Goal: Transaction & Acquisition: Obtain resource

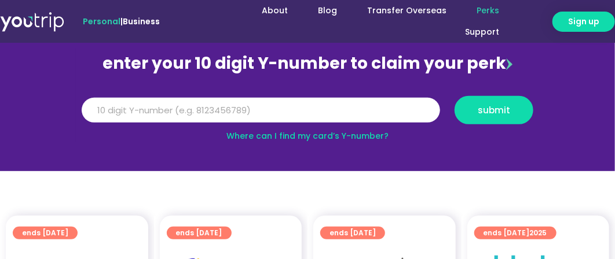
scroll to position [116, 0]
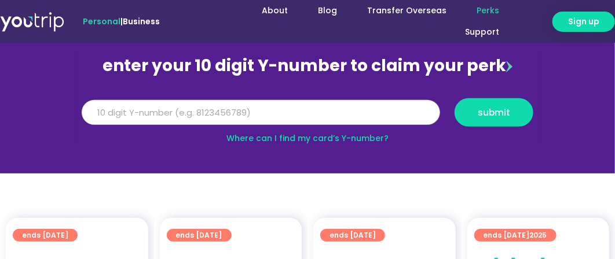
click at [316, 106] on input "Y Number" at bounding box center [261, 112] width 359 height 25
click at [333, 135] on link "Where can I find my card’s Y-number?" at bounding box center [307, 139] width 162 height 12
click at [266, 105] on input "Y Number" at bounding box center [261, 112] width 359 height 25
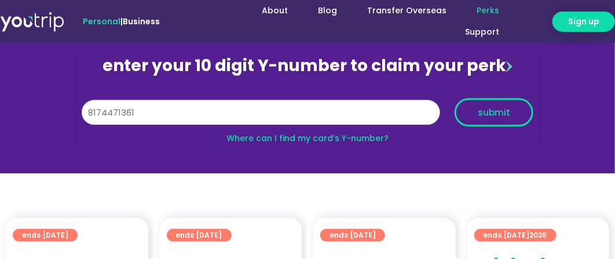
type input "8174471361"
click at [494, 109] on span "submit" at bounding box center [494, 112] width 32 height 9
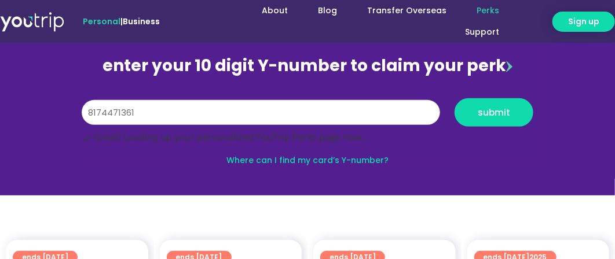
click at [243, 107] on input "8174471361" at bounding box center [261, 112] width 359 height 25
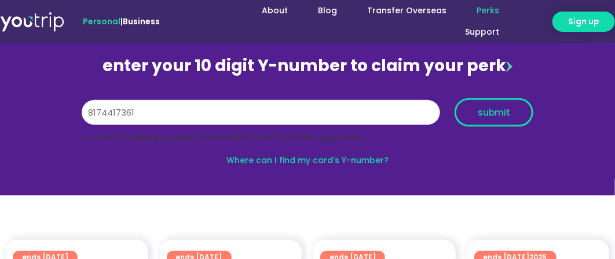
type input "8174417361"
click at [509, 113] on span "submit" at bounding box center [494, 112] width 32 height 9
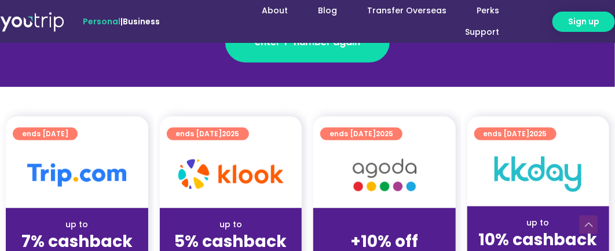
scroll to position [290, 0]
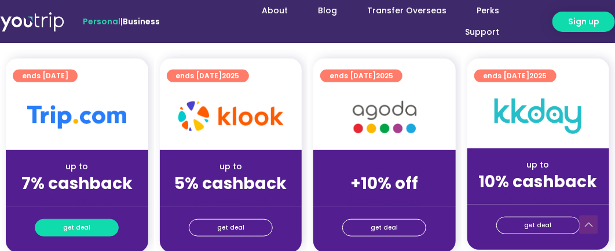
click at [79, 222] on span "get deal" at bounding box center [76, 228] width 27 height 16
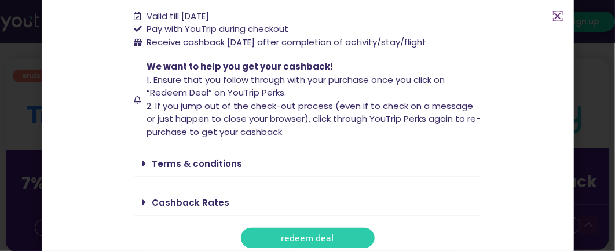
scroll to position [191, 0]
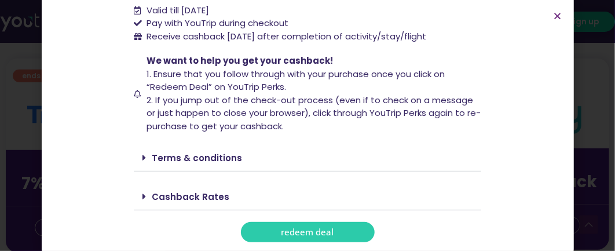
click at [322, 235] on span "redeem deal" at bounding box center [307, 232] width 53 height 9
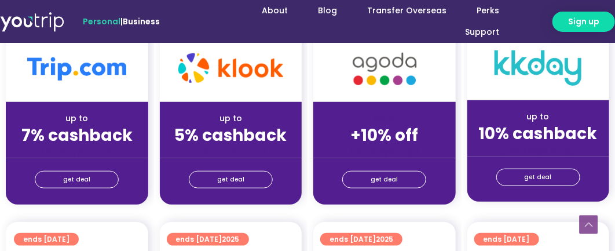
scroll to position [347, 0]
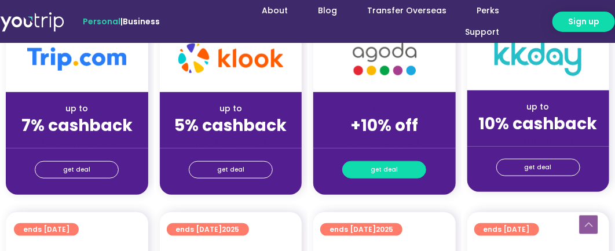
click at [390, 165] on span "get deal" at bounding box center [384, 170] width 27 height 16
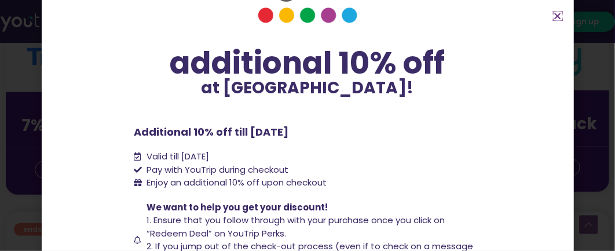
scroll to position [166, 0]
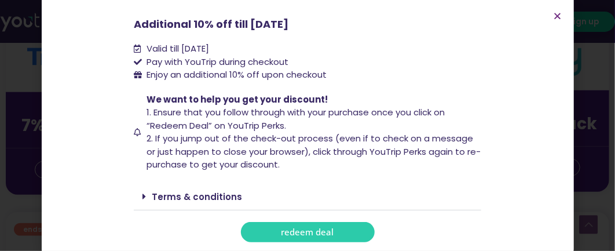
click at [316, 231] on span "redeem deal" at bounding box center [307, 232] width 53 height 9
